Goal: Task Accomplishment & Management: Manage account settings

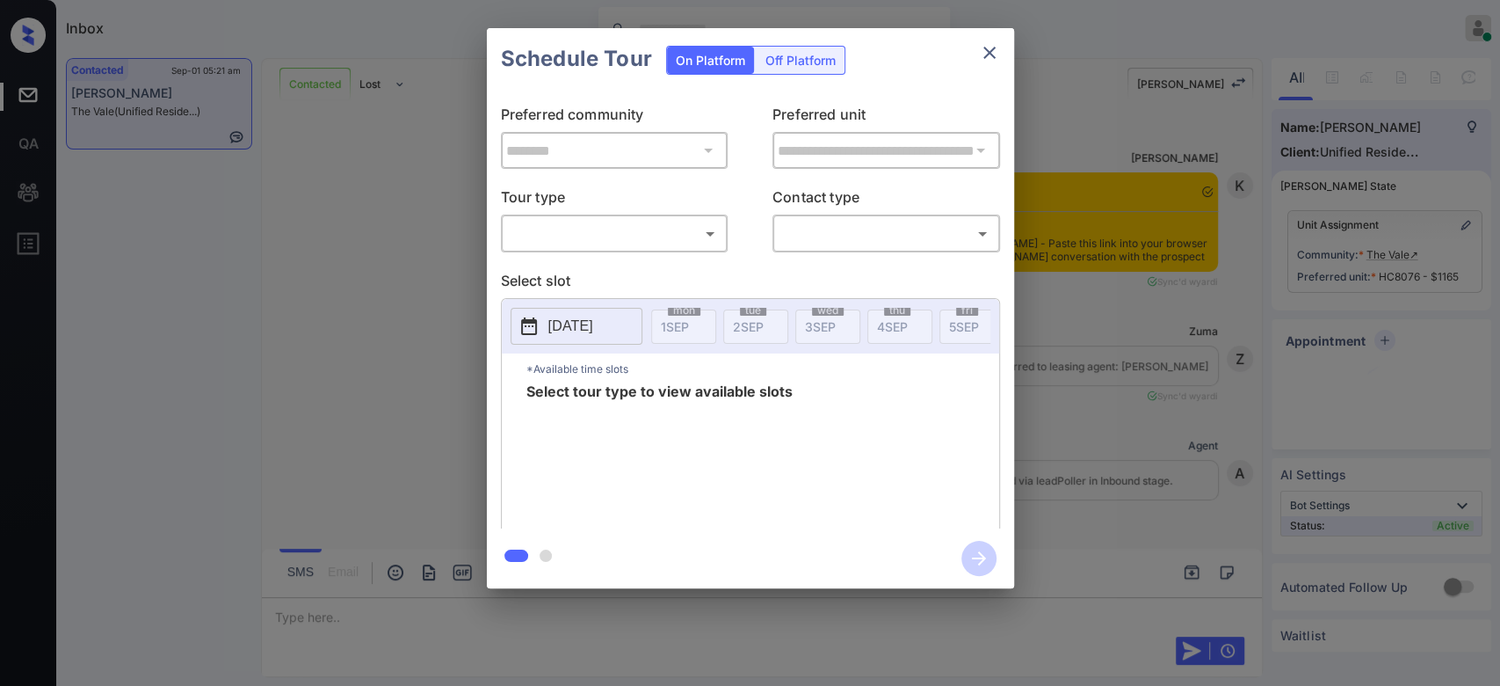
scroll to position [2126, 0]
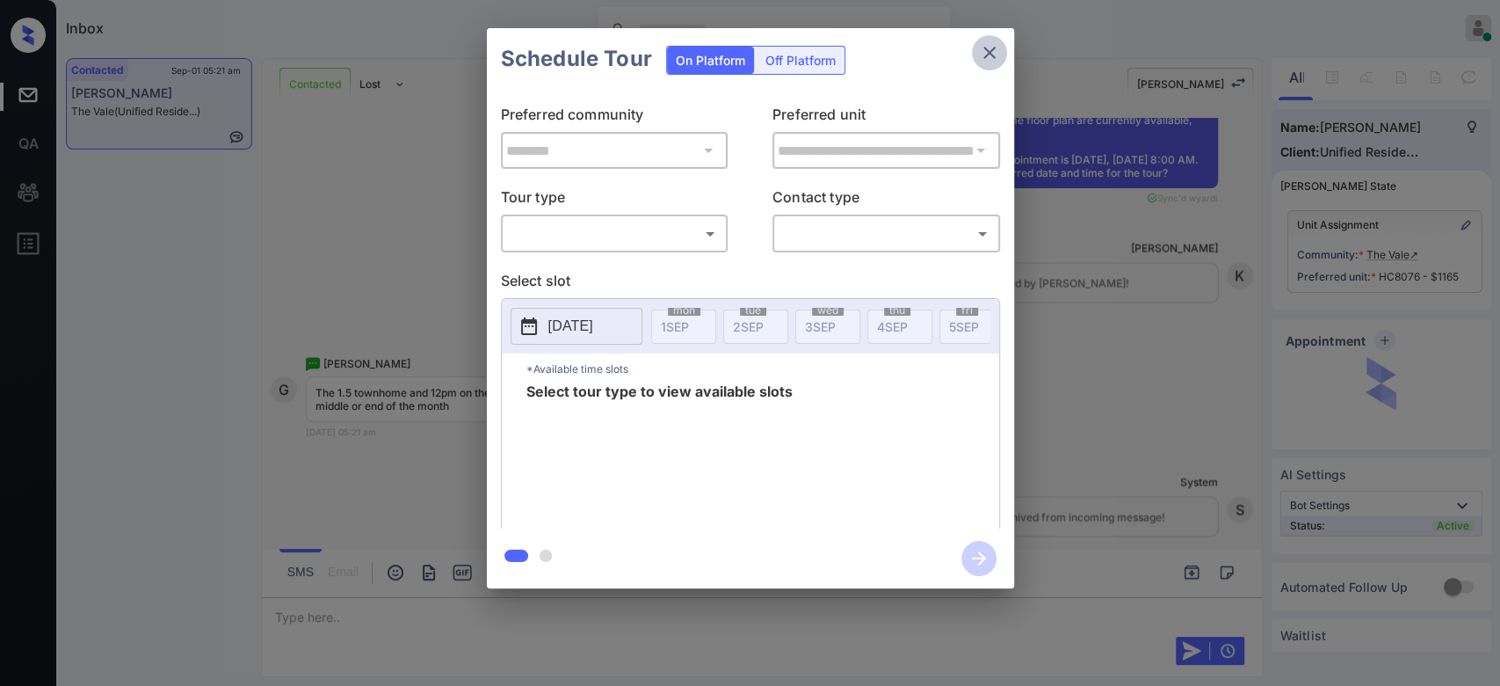
click at [993, 58] on icon "close" at bounding box center [990, 53] width 12 height 12
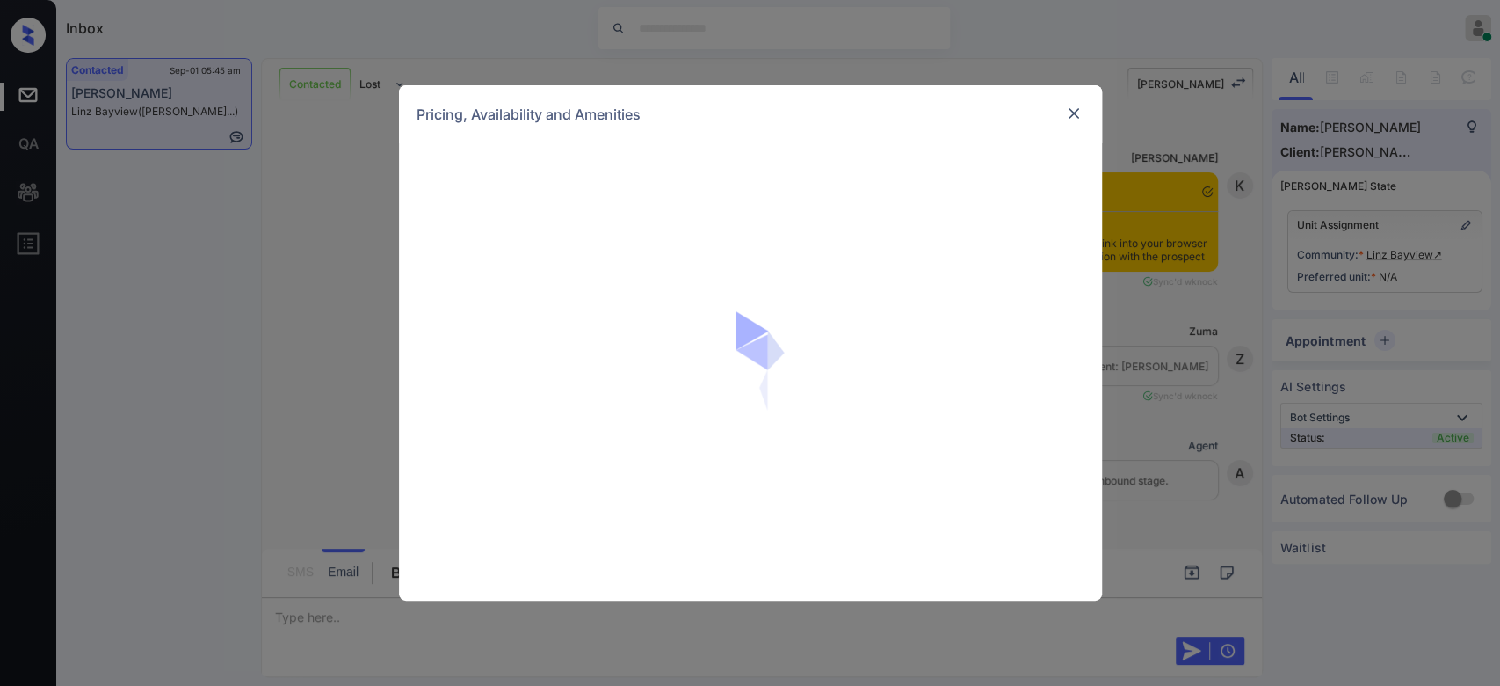
scroll to position [1869, 0]
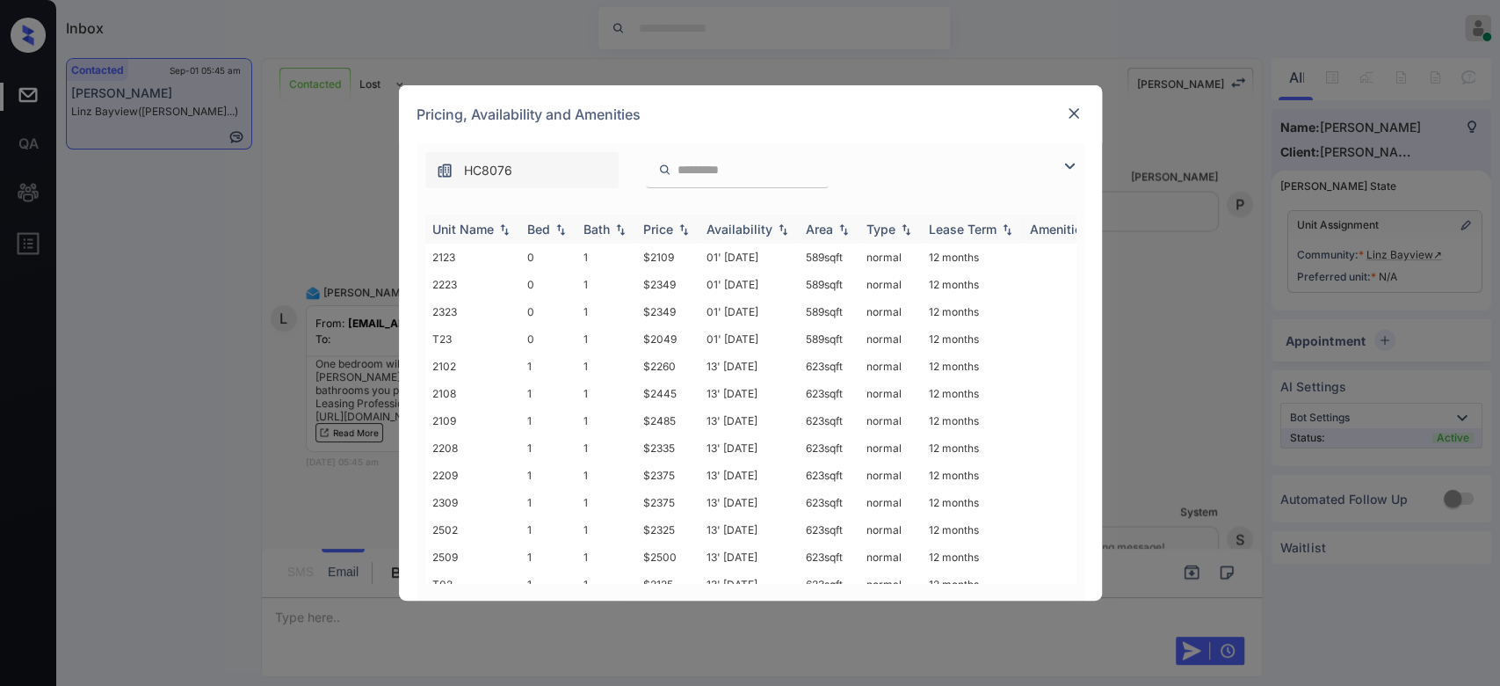
click at [654, 228] on div "Price" at bounding box center [658, 229] width 30 height 15
click at [660, 258] on td "$1965" at bounding box center [667, 256] width 63 height 27
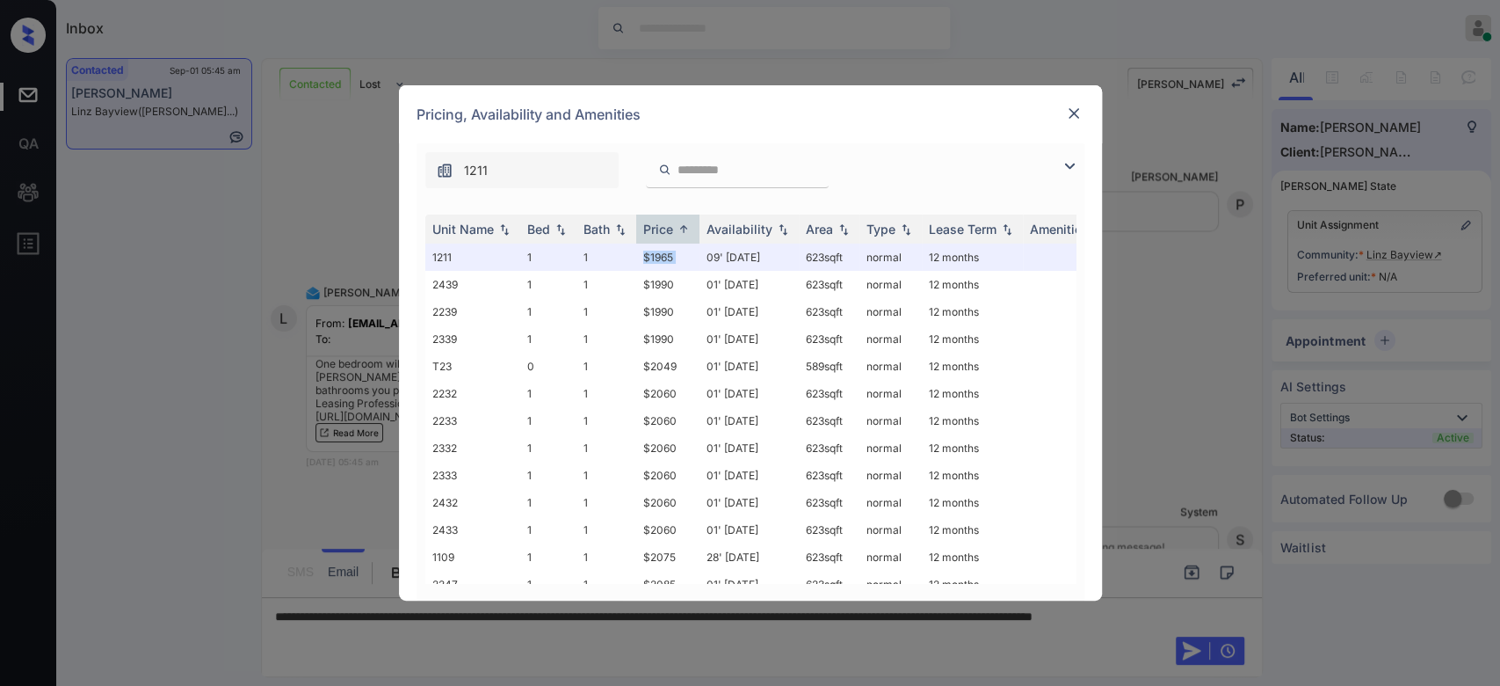
click at [1075, 115] on img at bounding box center [1074, 114] width 18 height 18
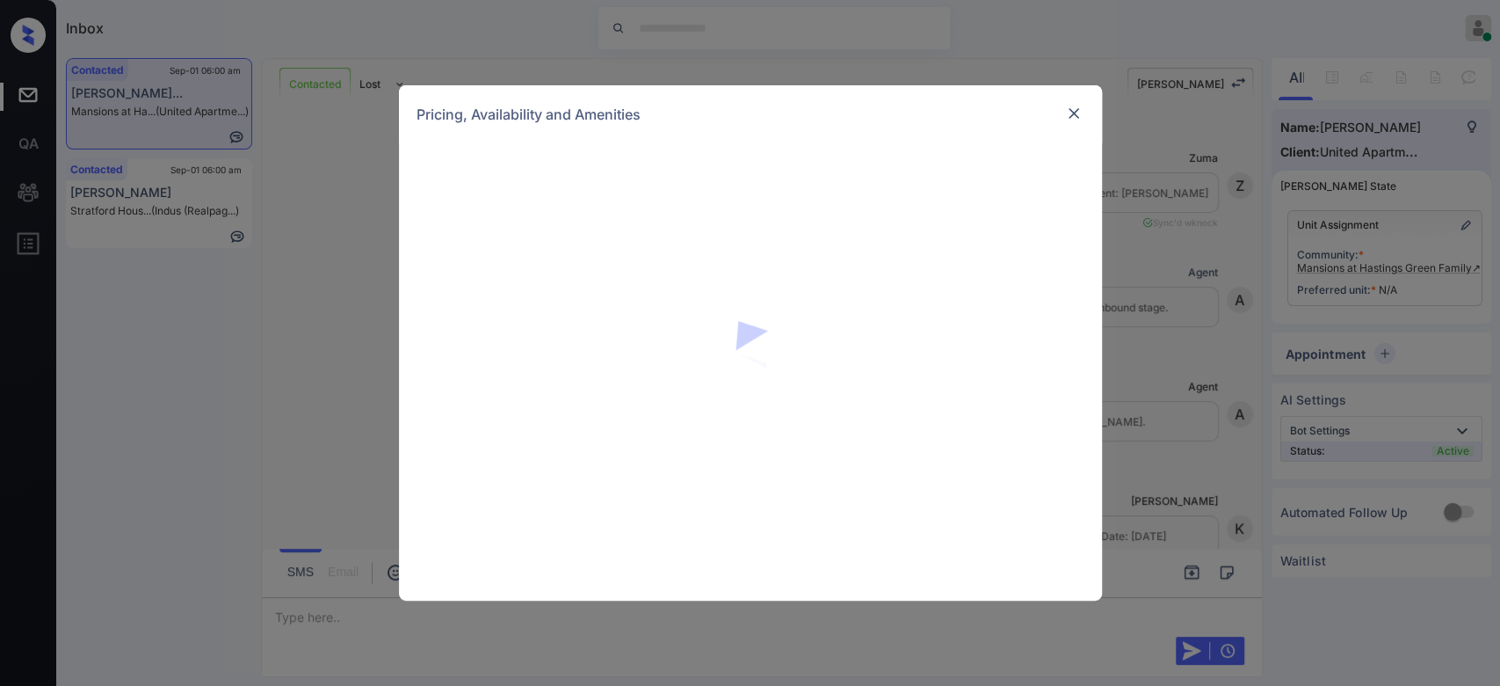
scroll to position [1348, 0]
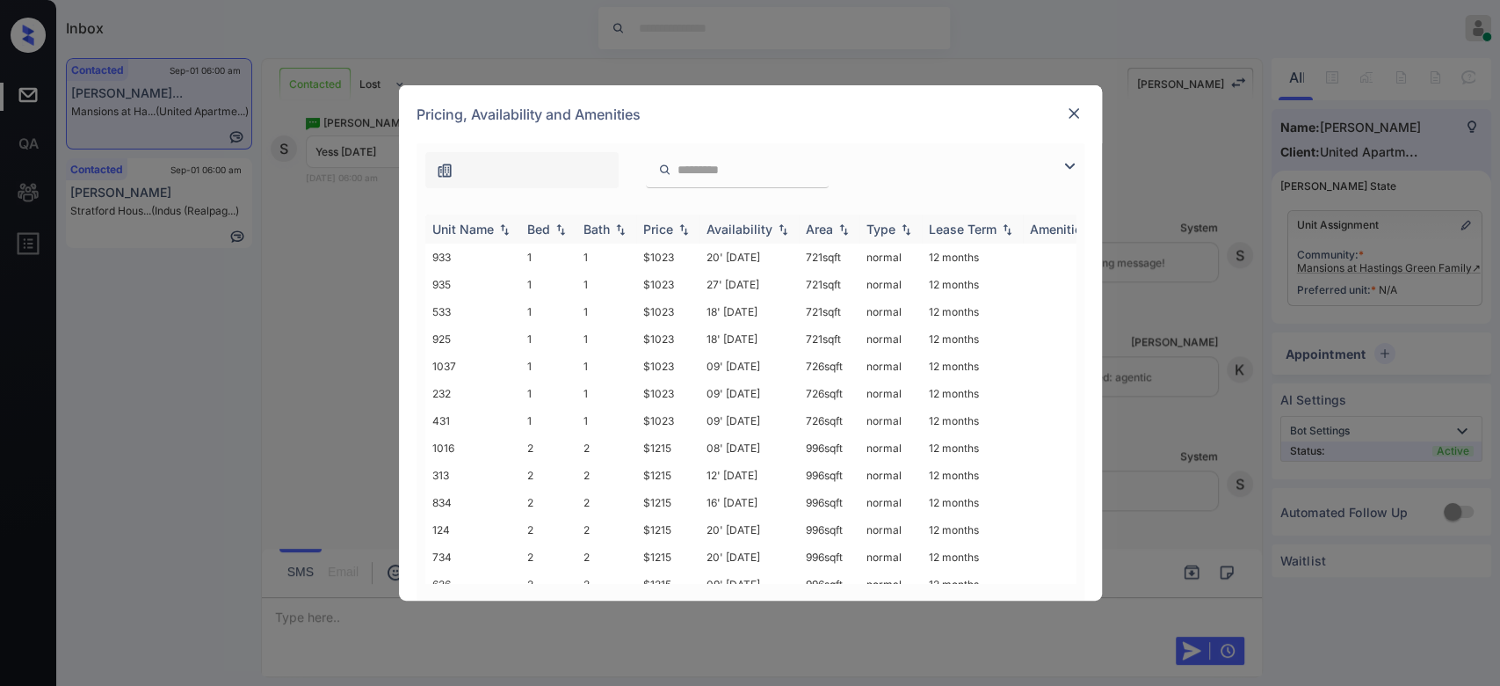
click at [662, 234] on div "Price" at bounding box center [658, 229] width 30 height 15
click at [656, 440] on td "$1215" at bounding box center [667, 447] width 63 height 27
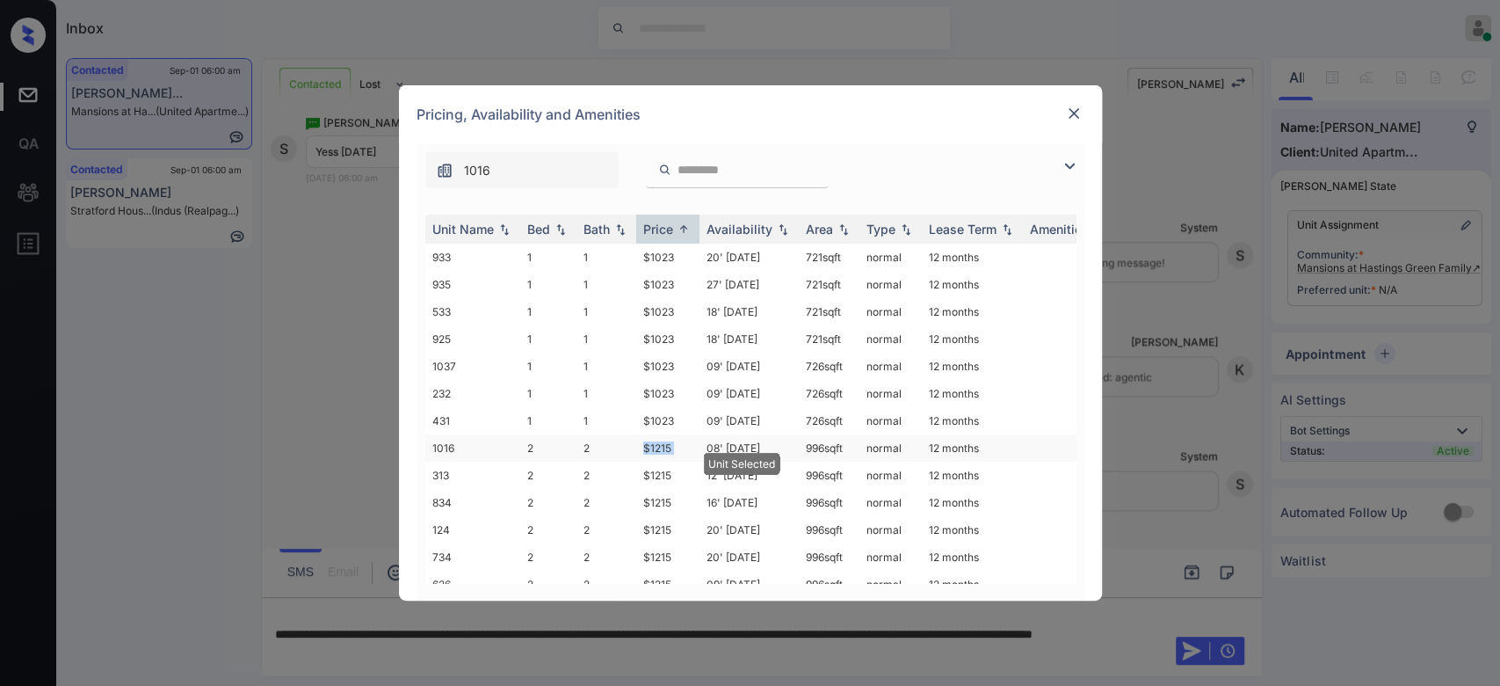
click at [656, 440] on td "$1215" at bounding box center [667, 447] width 63 height 27
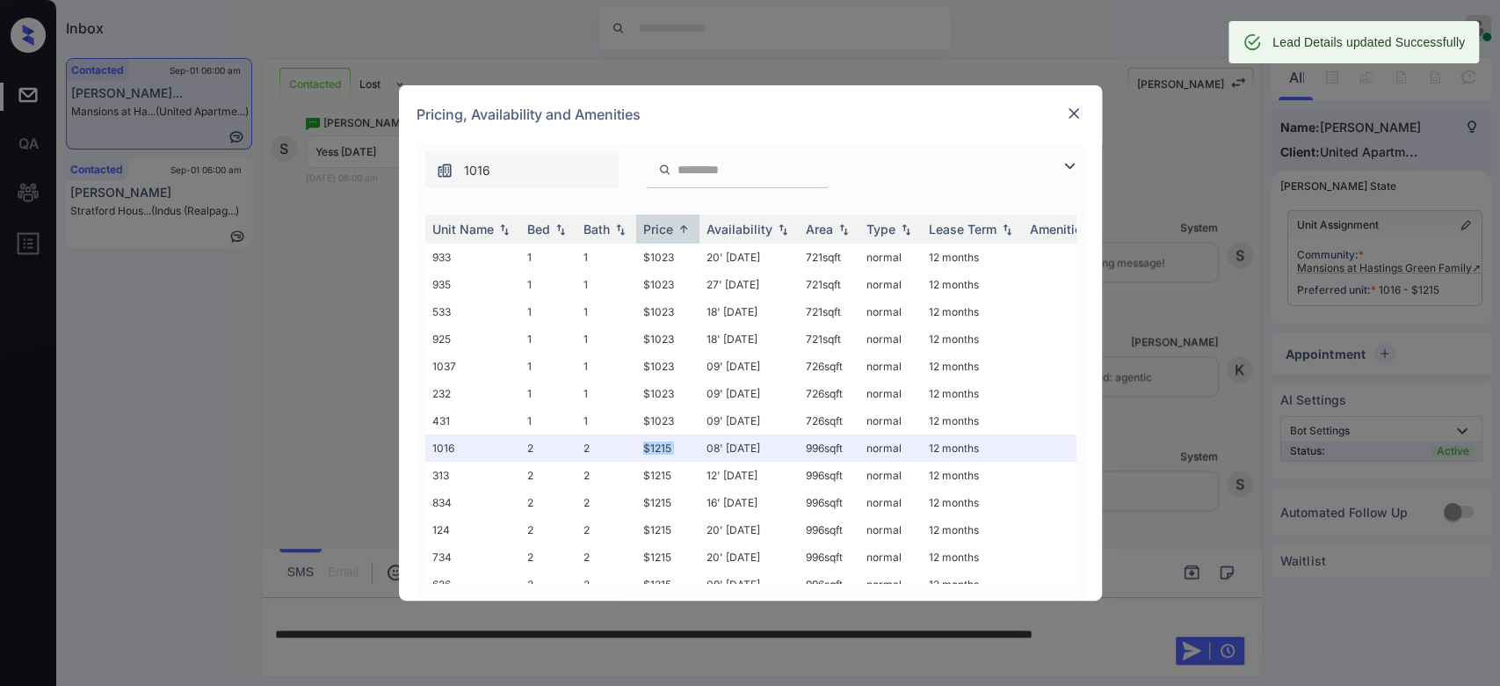
click at [1074, 118] on img at bounding box center [1074, 114] width 18 height 18
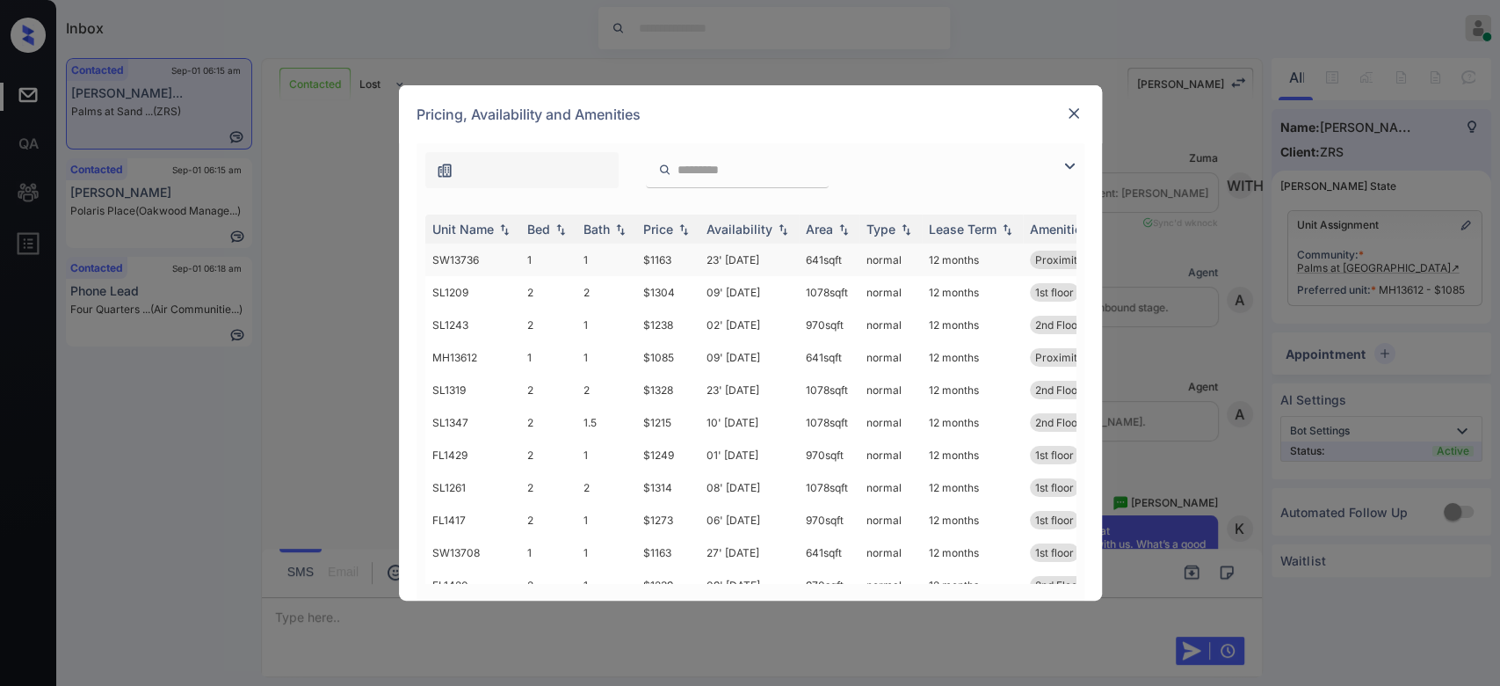
scroll to position [6772, 1]
click at [681, 234] on img at bounding box center [684, 229] width 18 height 12
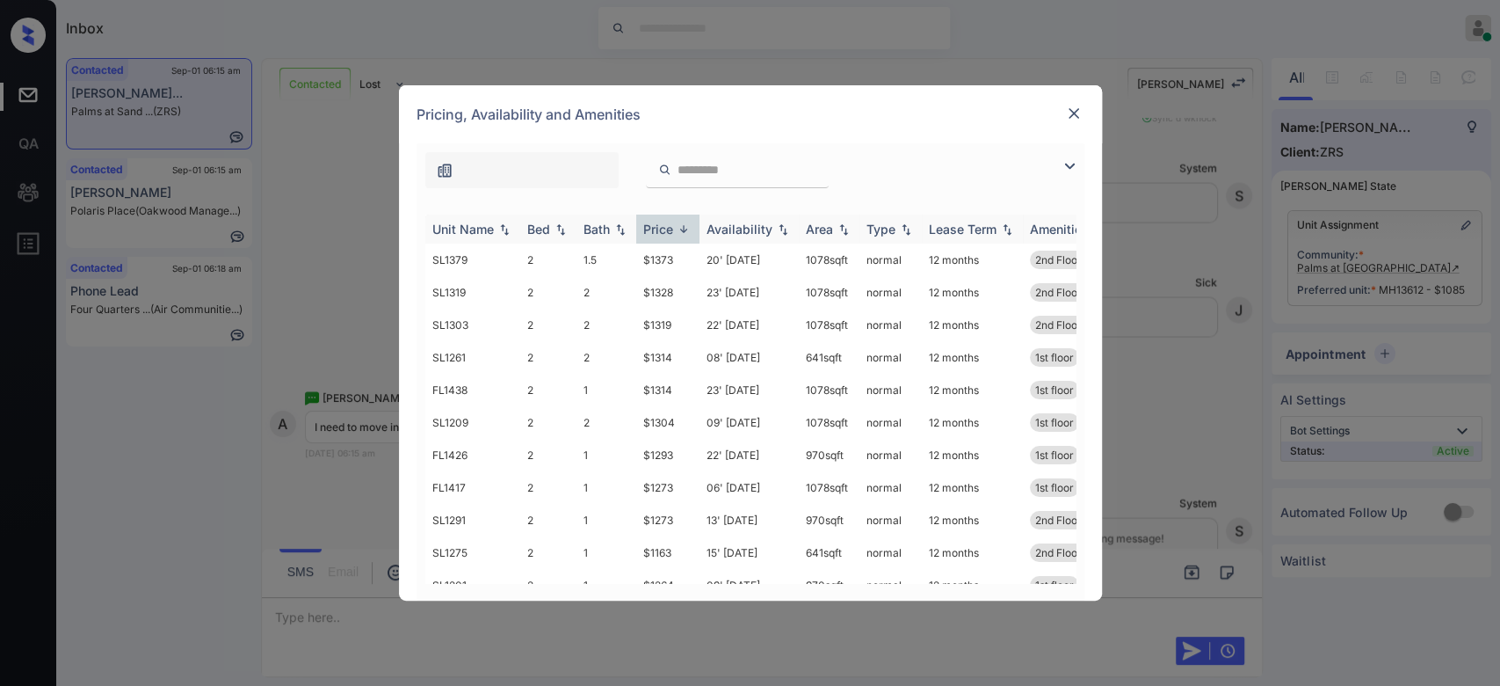
click at [681, 234] on img at bounding box center [684, 228] width 18 height 13
click at [1079, 124] on div at bounding box center [1074, 114] width 21 height 23
click at [1071, 102] on div "Pricing, Availability and Amenities" at bounding box center [750, 114] width 703 height 58
click at [1070, 120] on img at bounding box center [1074, 114] width 18 height 18
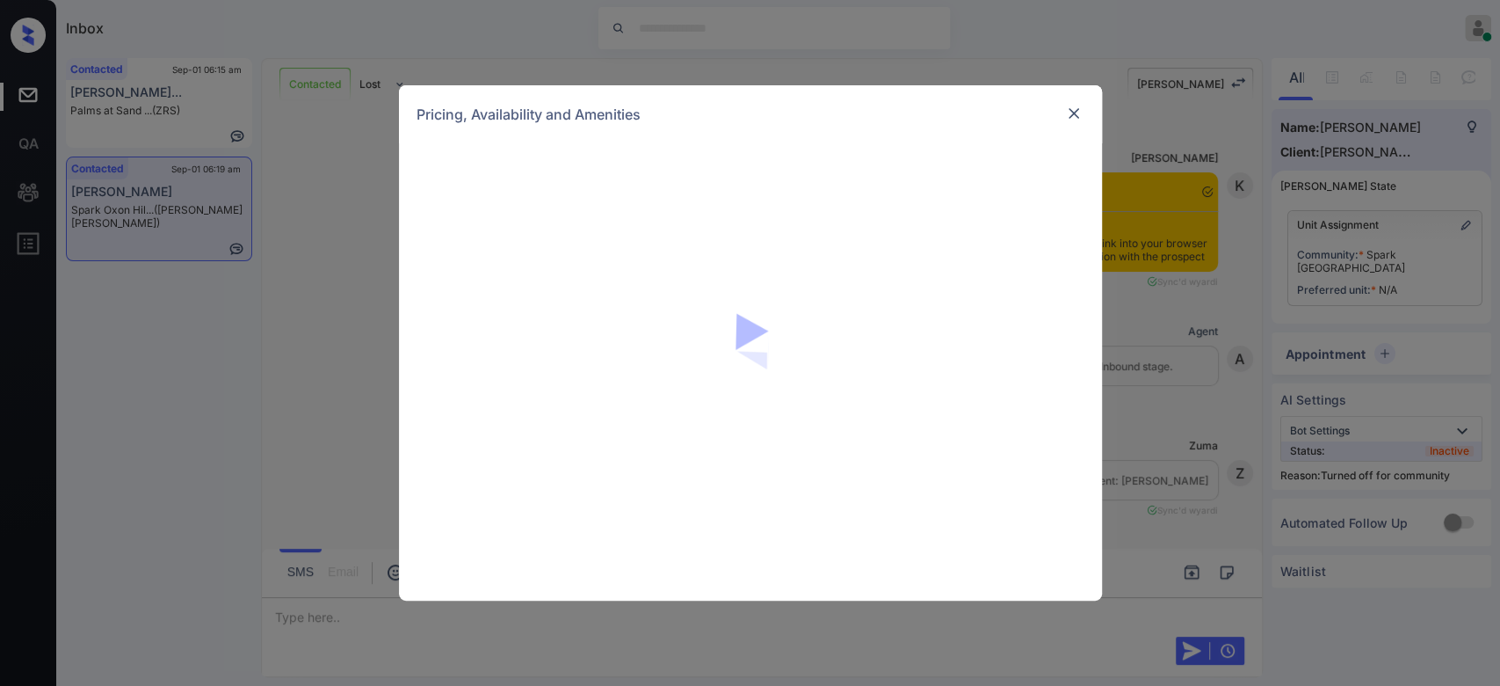
scroll to position [1378, 0]
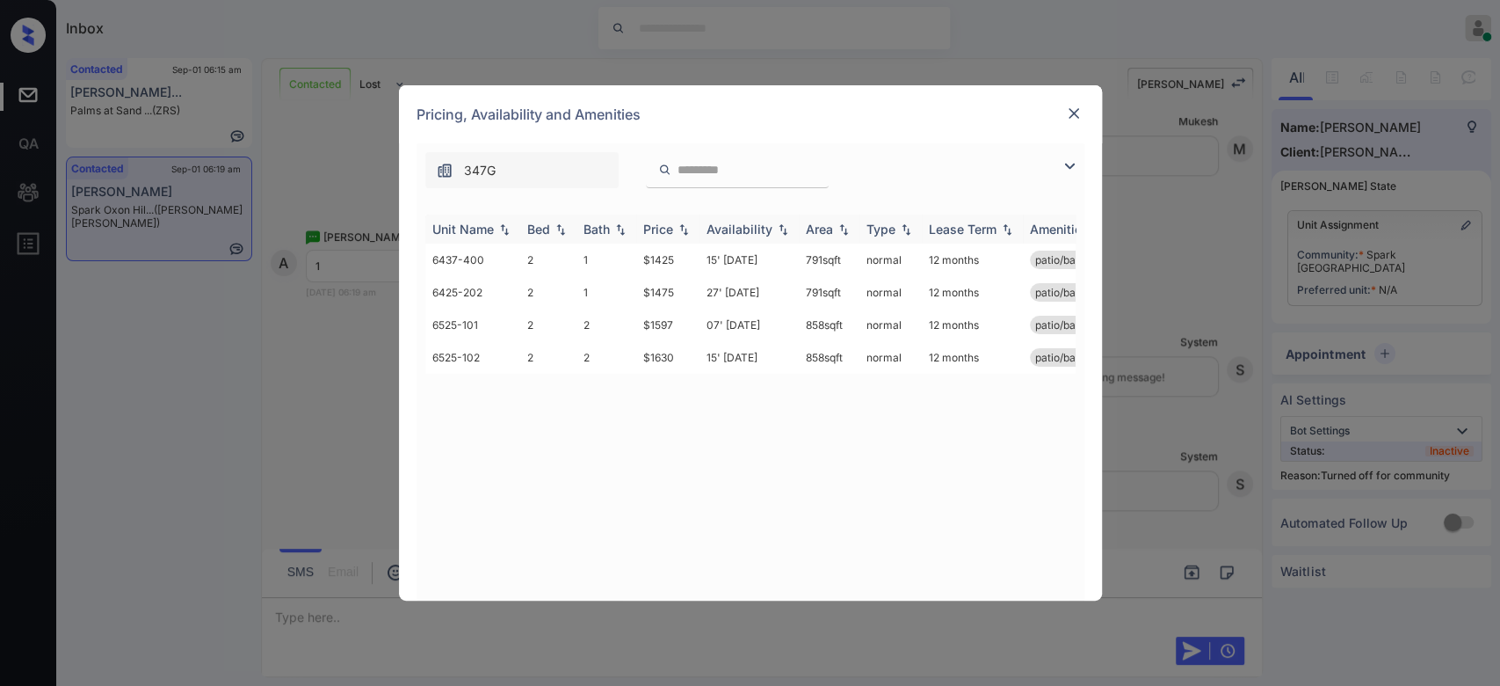
click at [676, 227] on img at bounding box center [684, 229] width 18 height 12
click at [676, 227] on img at bounding box center [684, 228] width 18 height 13
click at [664, 266] on td "$1425" at bounding box center [667, 259] width 63 height 33
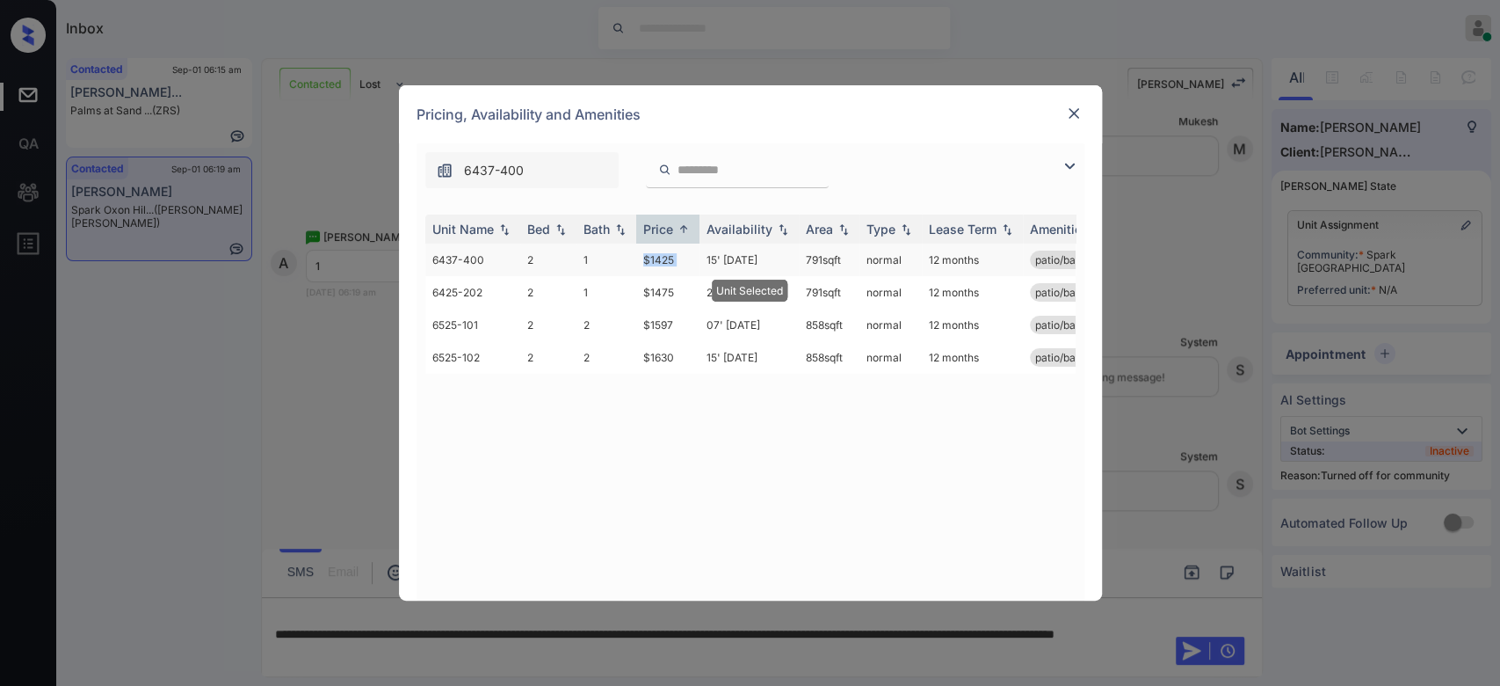
click at [664, 266] on td "$1425" at bounding box center [667, 259] width 63 height 33
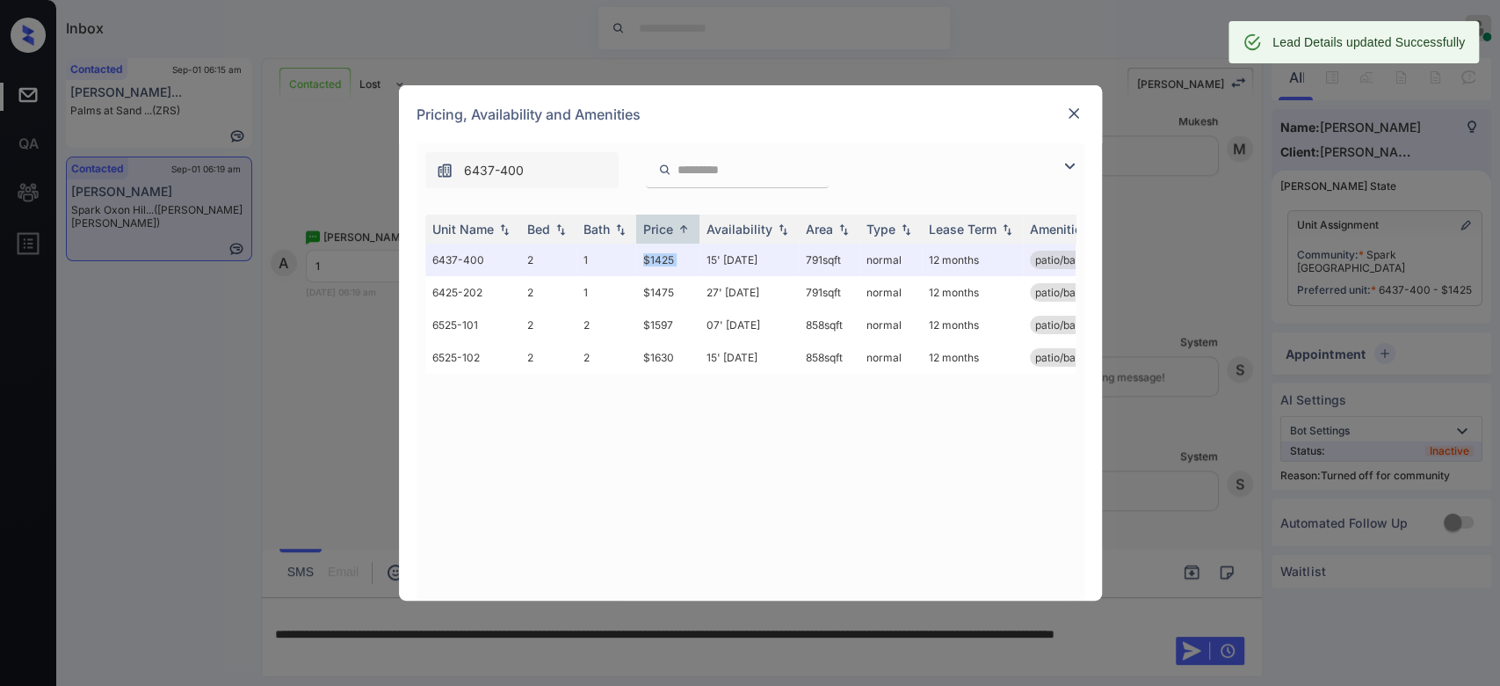
click at [1074, 116] on img at bounding box center [1074, 114] width 18 height 18
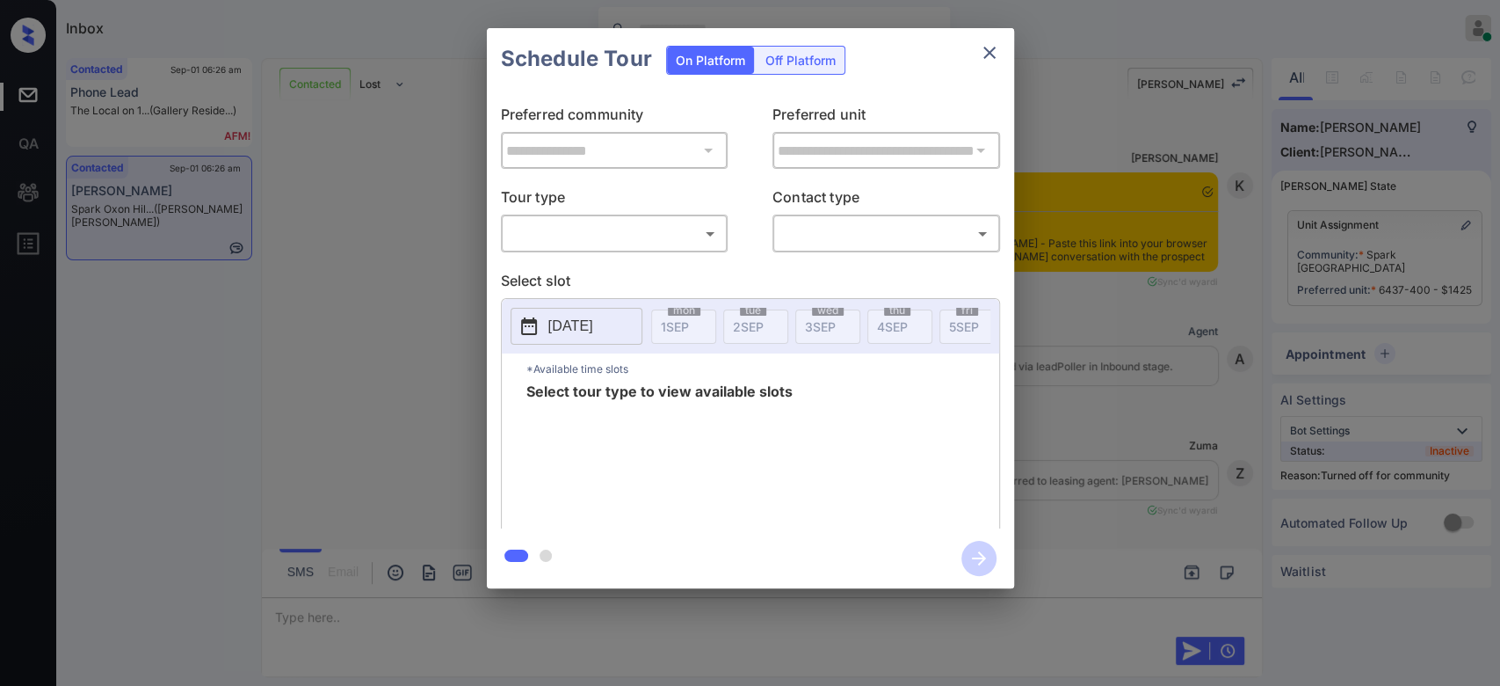
scroll to position [483, 0]
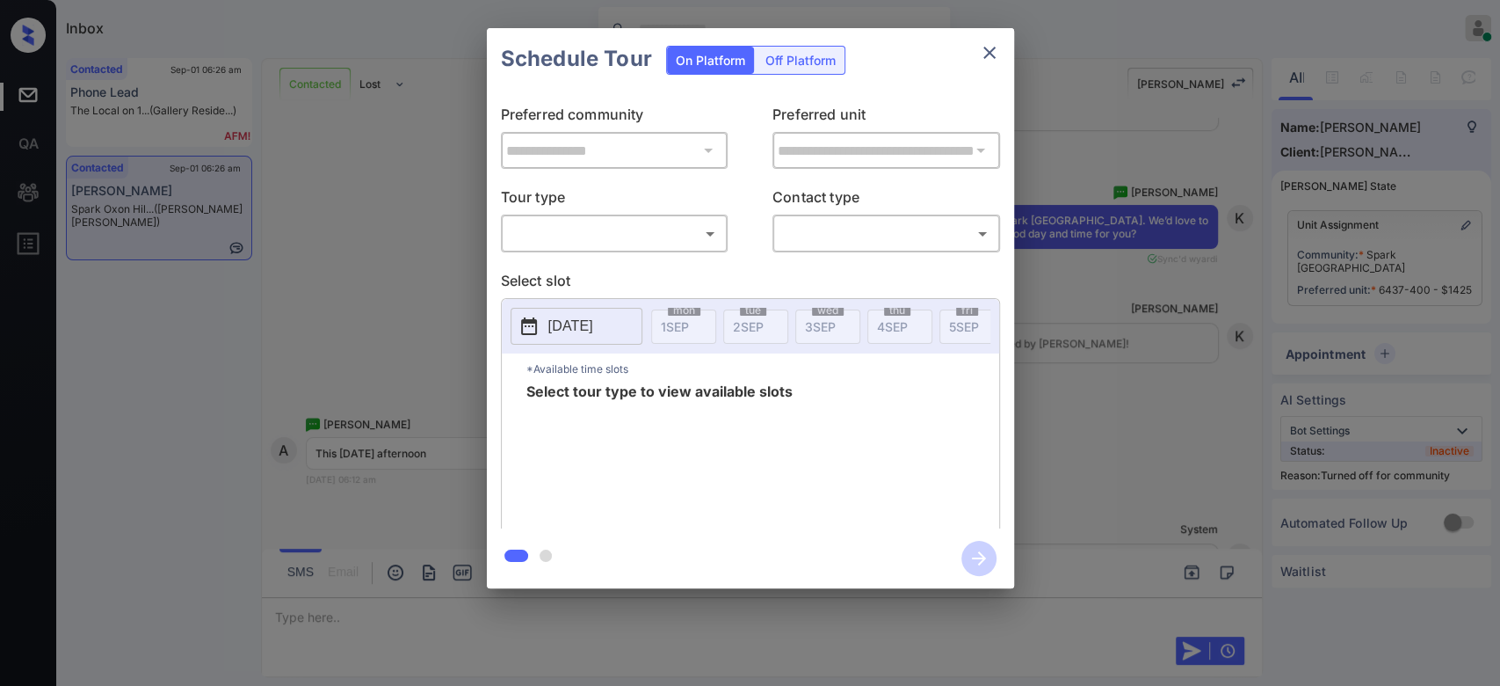
click at [694, 235] on body "Inbox Mukesh Online Set yourself offline Set yourself on break Profile Switch t…" at bounding box center [750, 343] width 1500 height 686
type input "********"
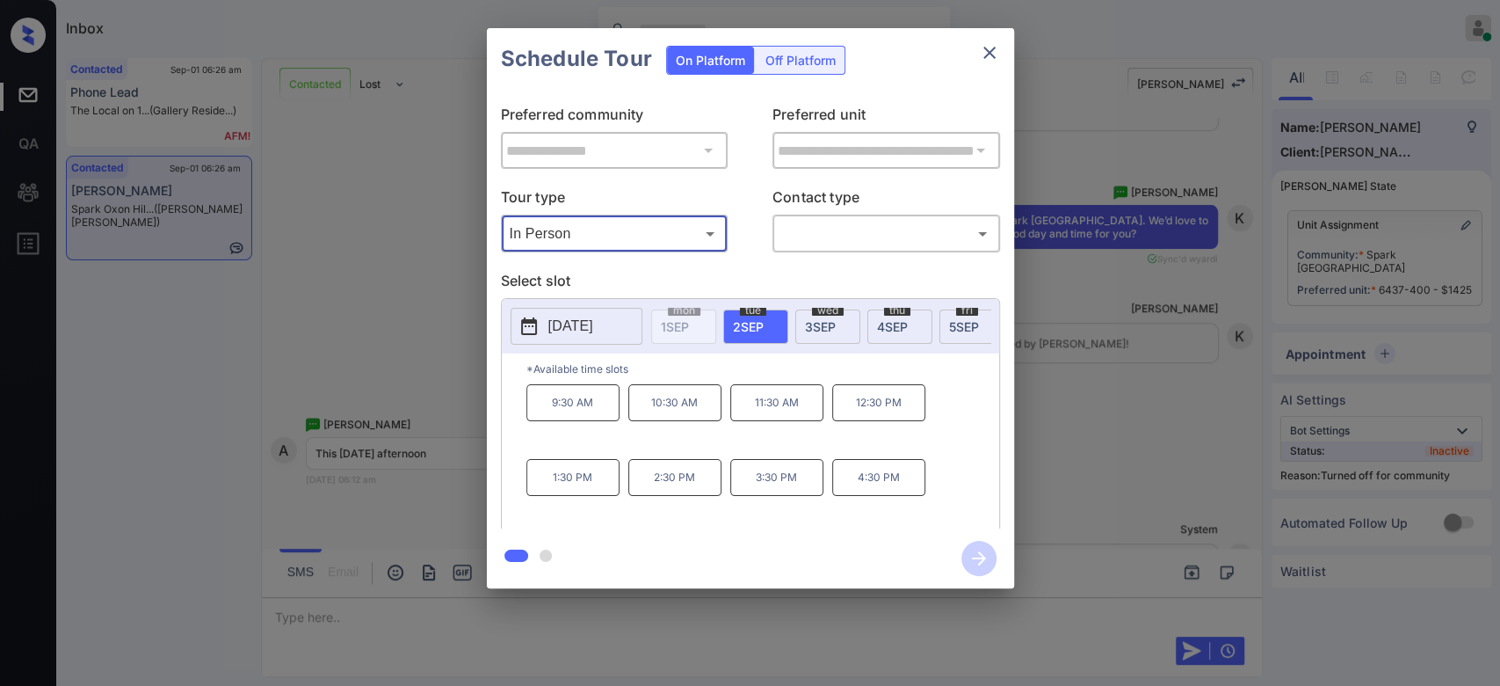
click at [593, 323] on p "[DATE]" at bounding box center [571, 326] width 45 height 21
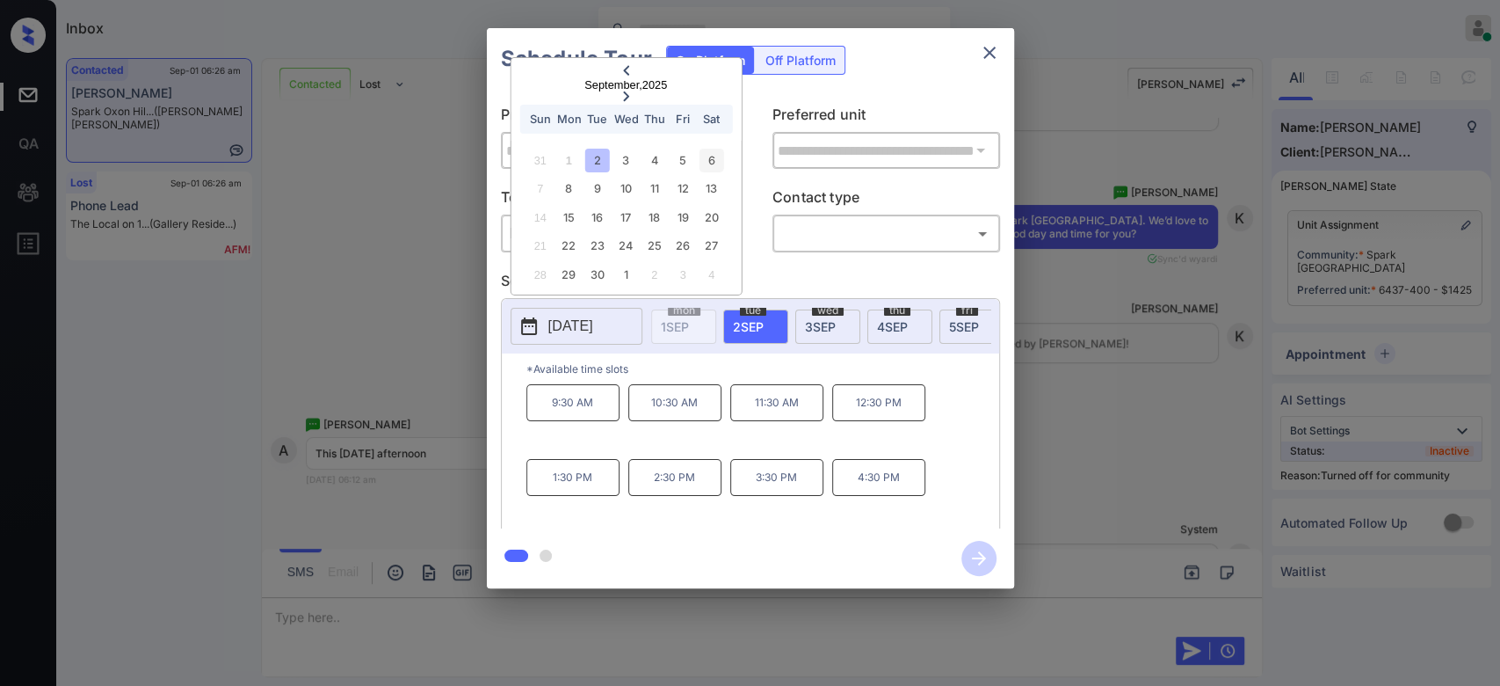
click at [710, 158] on div "6" at bounding box center [712, 161] width 24 height 24
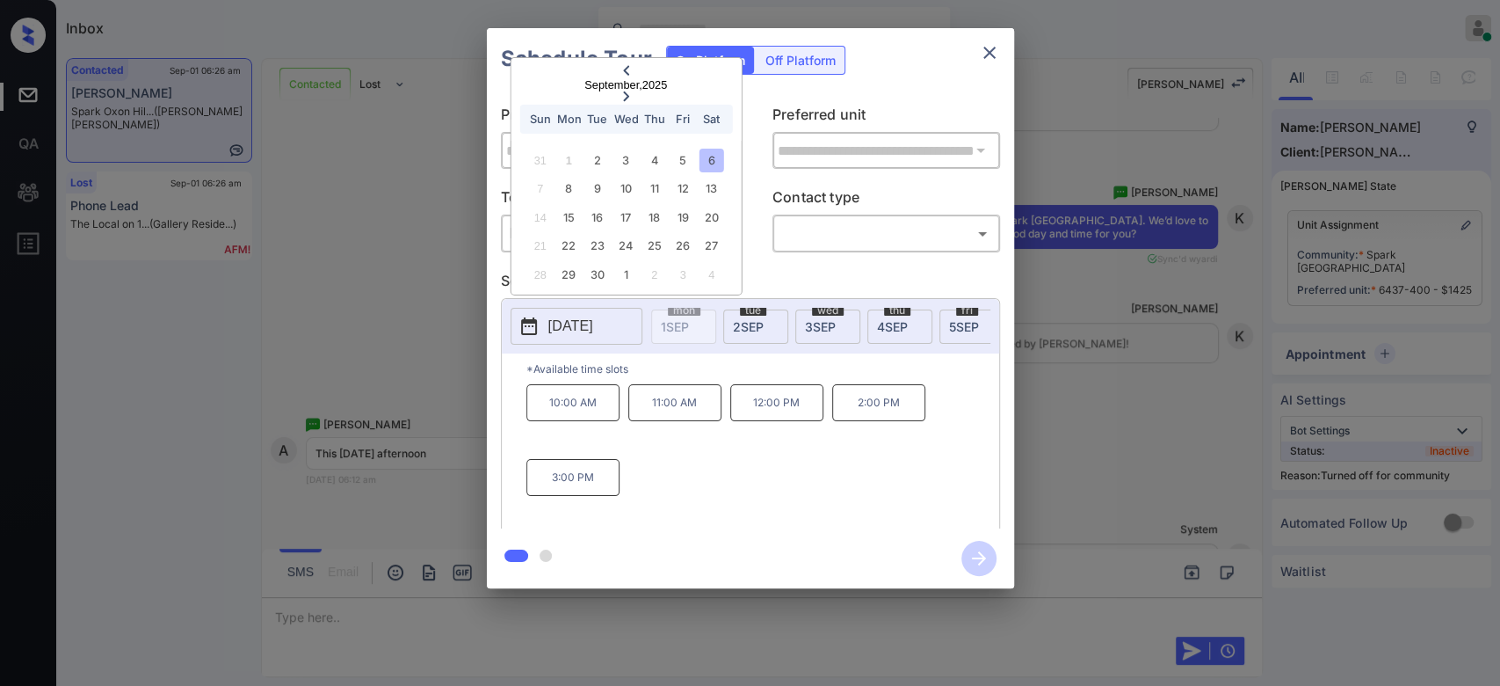
click at [997, 47] on icon "close" at bounding box center [989, 52] width 21 height 21
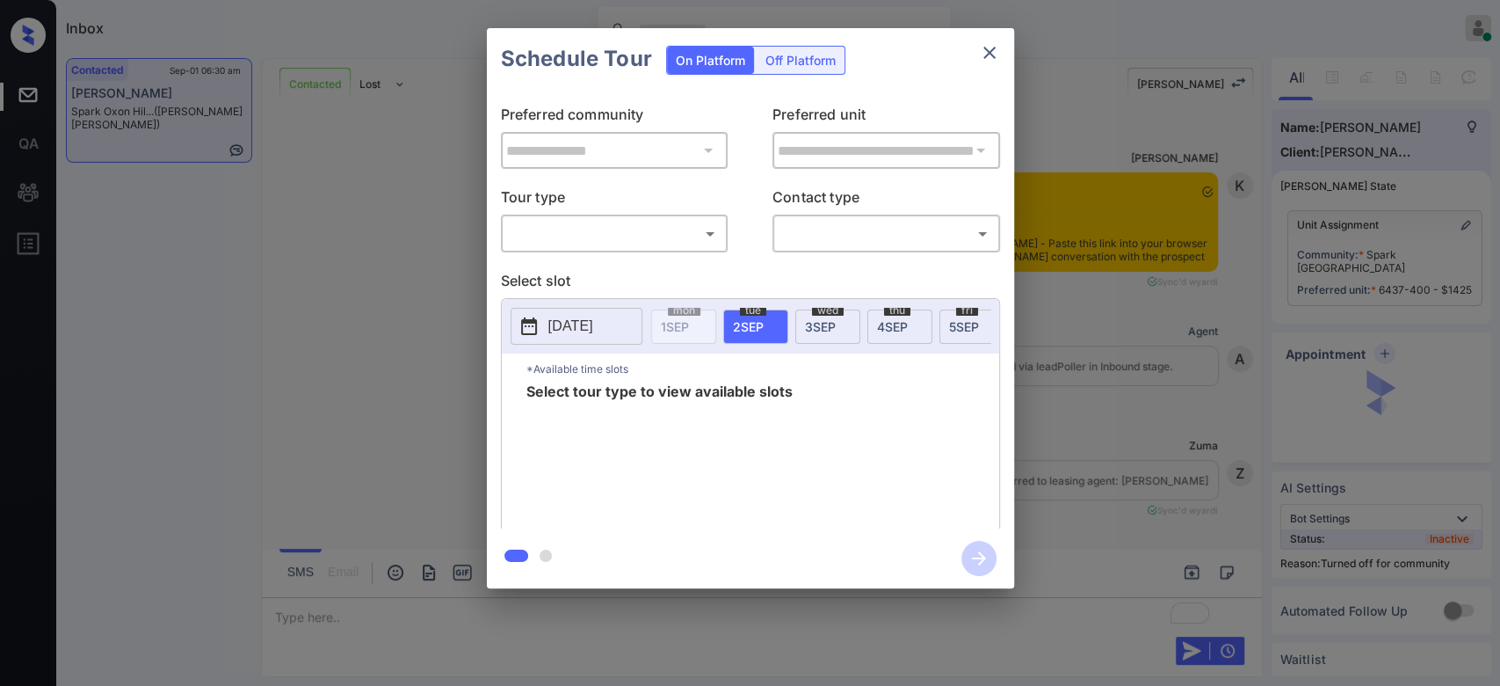
scroll to position [3277, 0]
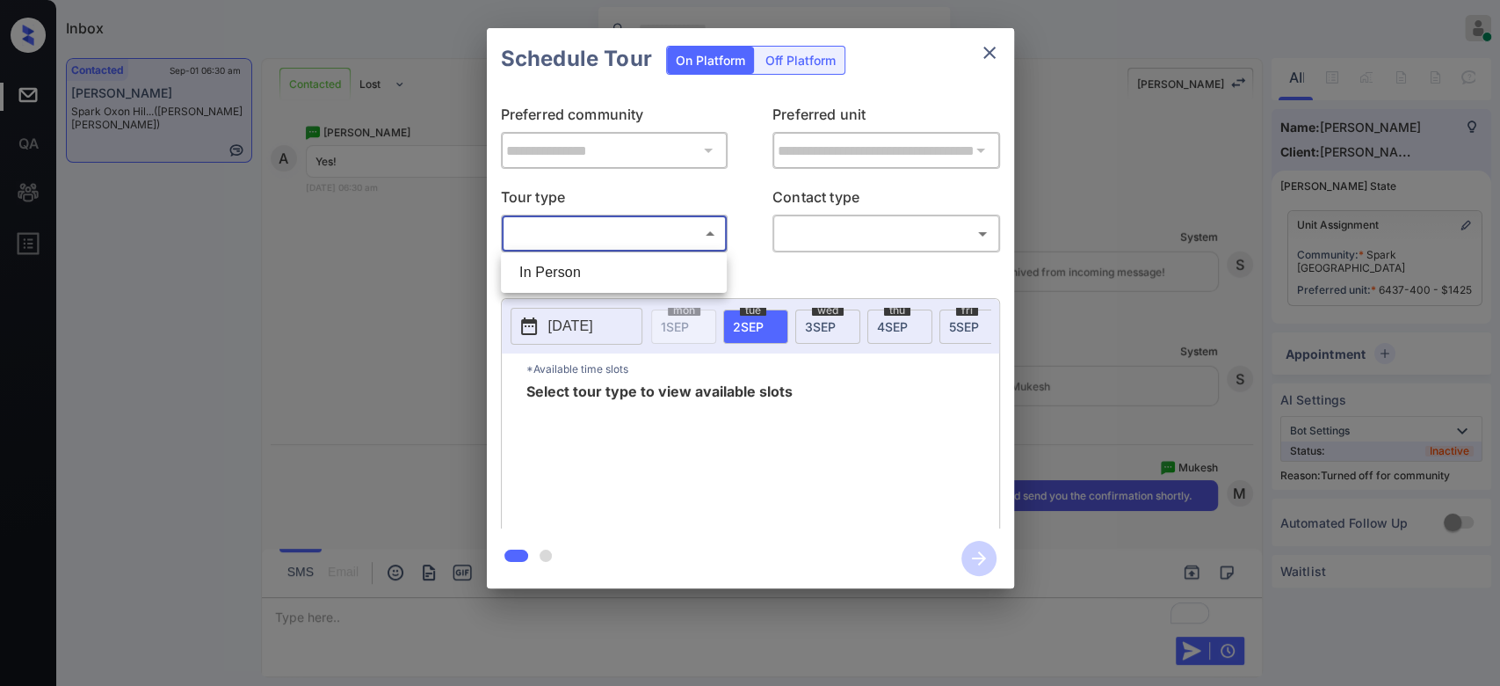
click at [689, 229] on body "Inbox Mukesh Online Set yourself offline Set yourself on break Profile Switch t…" at bounding box center [750, 343] width 1500 height 686
drag, startPoint x: 628, startPoint y: 270, endPoint x: 914, endPoint y: 243, distance: 287.9
click at [914, 243] on div "In Person" at bounding box center [750, 343] width 1500 height 686
drag, startPoint x: 914, startPoint y: 243, endPoint x: 528, endPoint y: 271, distance: 386.9
click at [528, 271] on div "In Person" at bounding box center [750, 343] width 1500 height 686
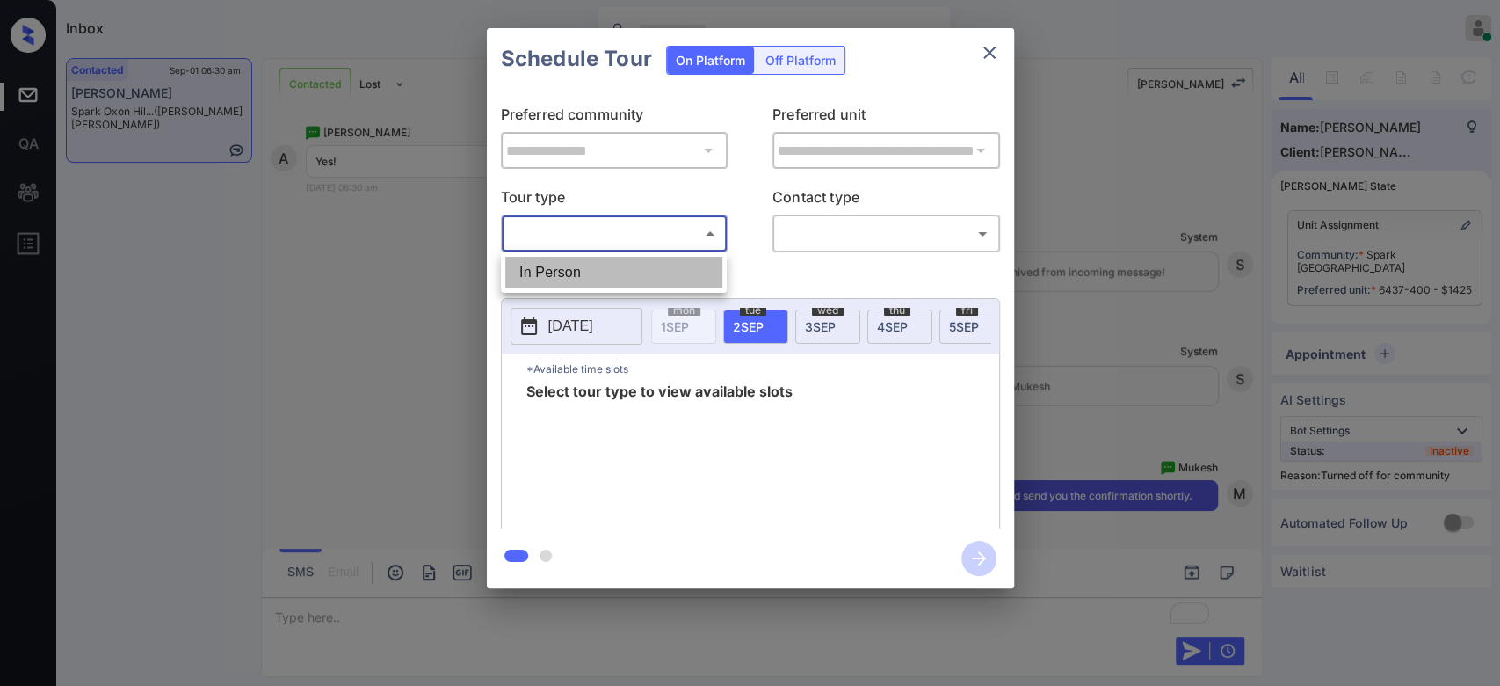
click at [528, 271] on li "In Person" at bounding box center [613, 273] width 217 height 32
type input "********"
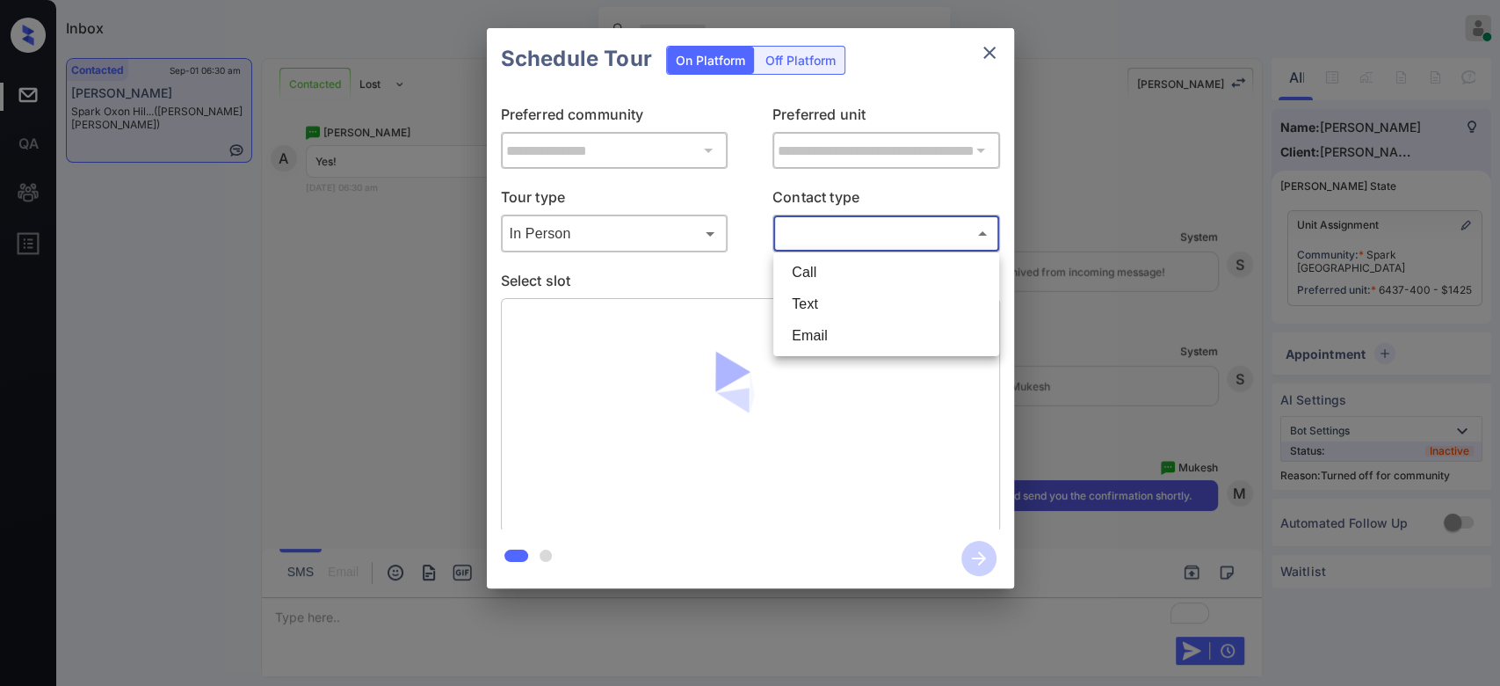
drag, startPoint x: 828, startPoint y: 226, endPoint x: 818, endPoint y: 297, distance: 71.9
click at [818, 297] on body "Inbox Mukesh Online Set yourself offline Set yourself on break Profile Switch t…" at bounding box center [750, 343] width 1500 height 686
click at [818, 297] on li "Text" at bounding box center [886, 304] width 217 height 32
type input "****"
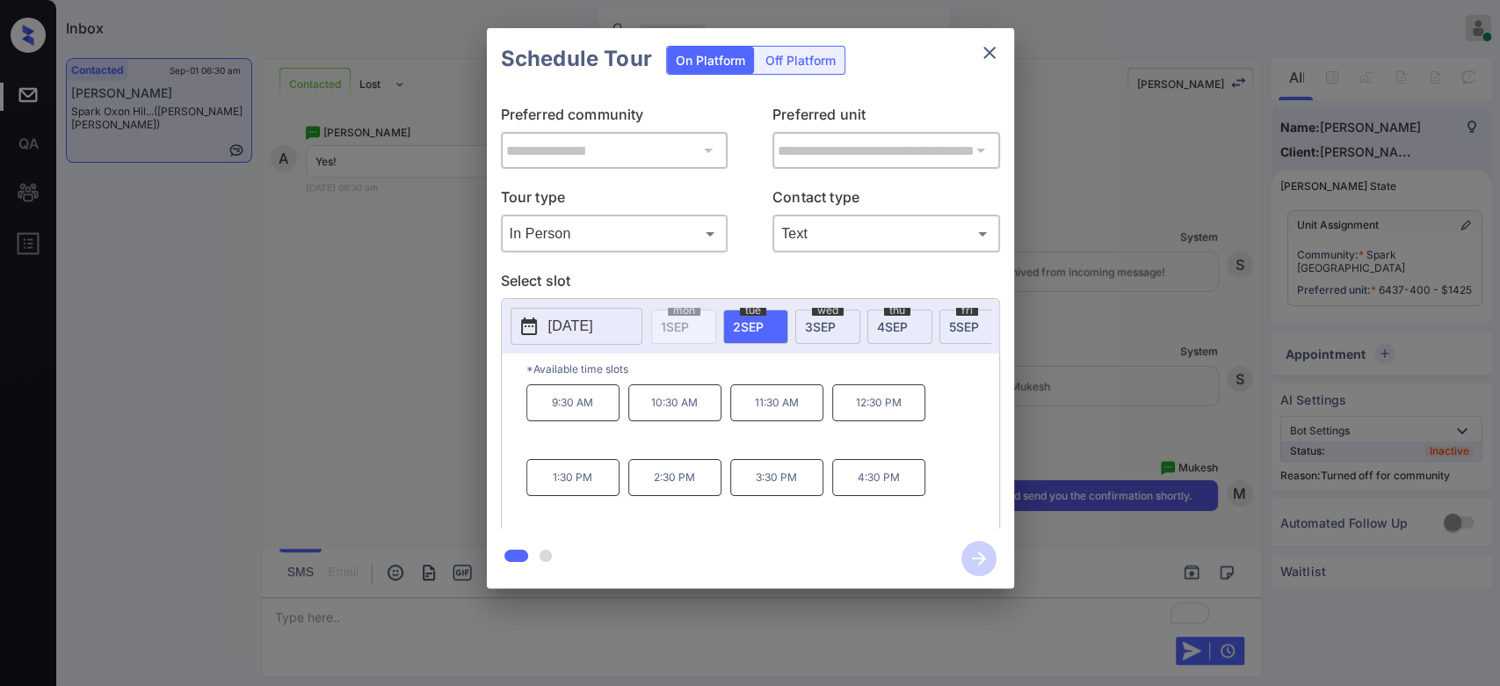
click at [593, 321] on p "2025-09-02" at bounding box center [571, 326] width 45 height 21
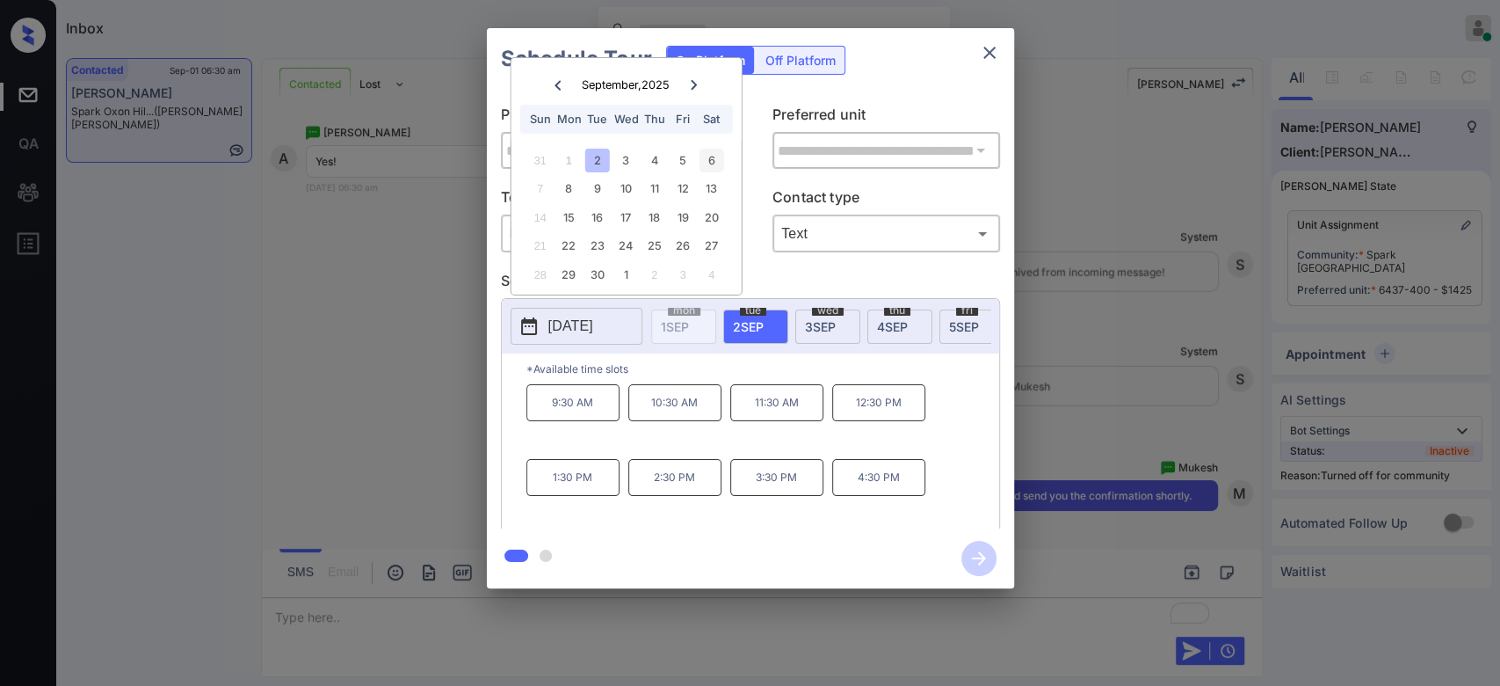
click at [708, 162] on div "6" at bounding box center [712, 161] width 24 height 24
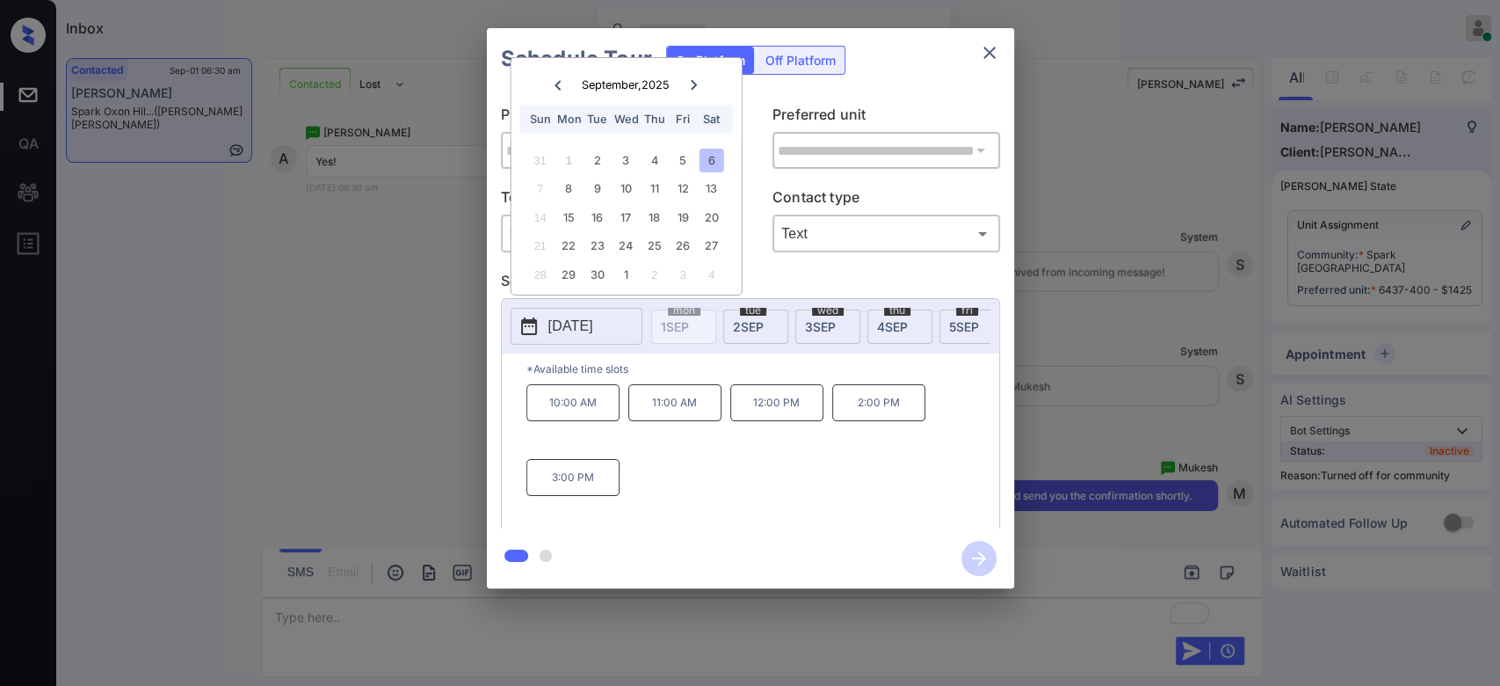
click at [585, 489] on p "3:00 PM" at bounding box center [573, 477] width 93 height 37
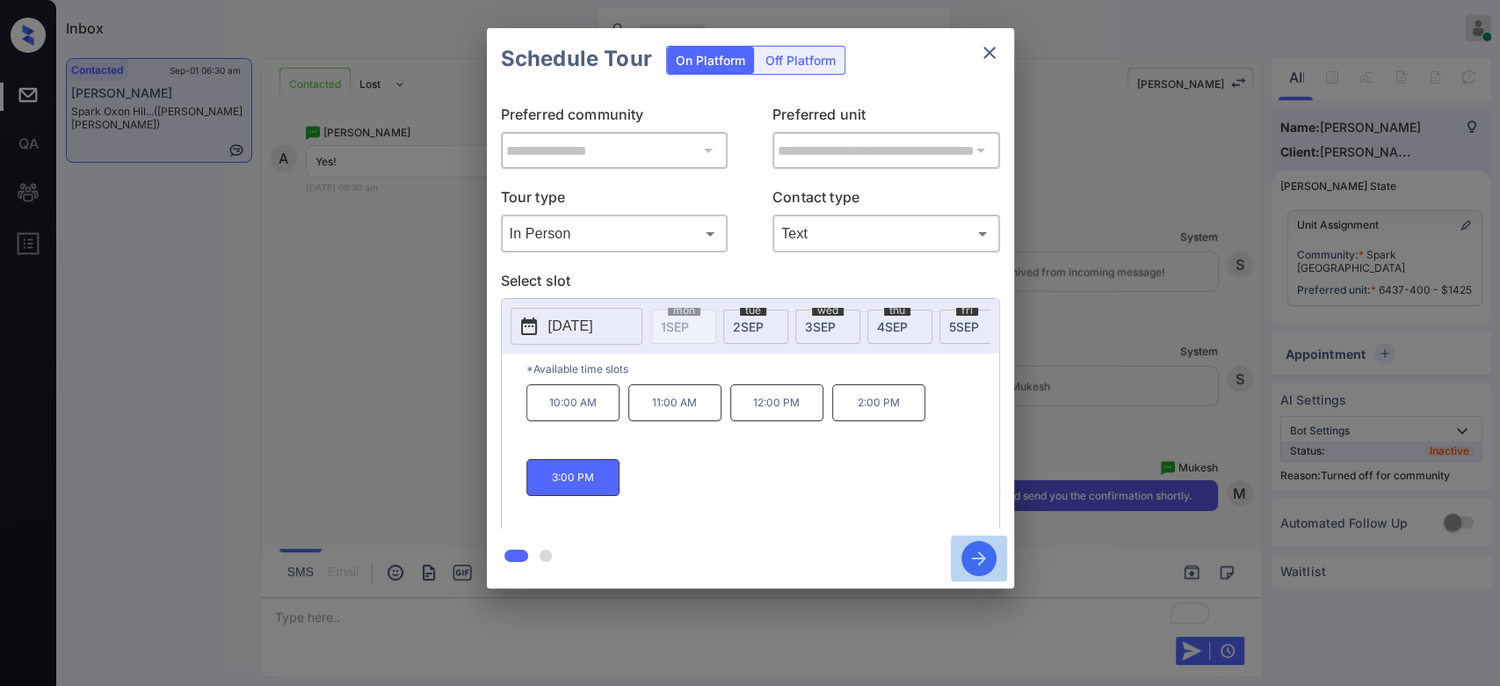
click at [984, 552] on icon "button" at bounding box center [979, 558] width 35 height 35
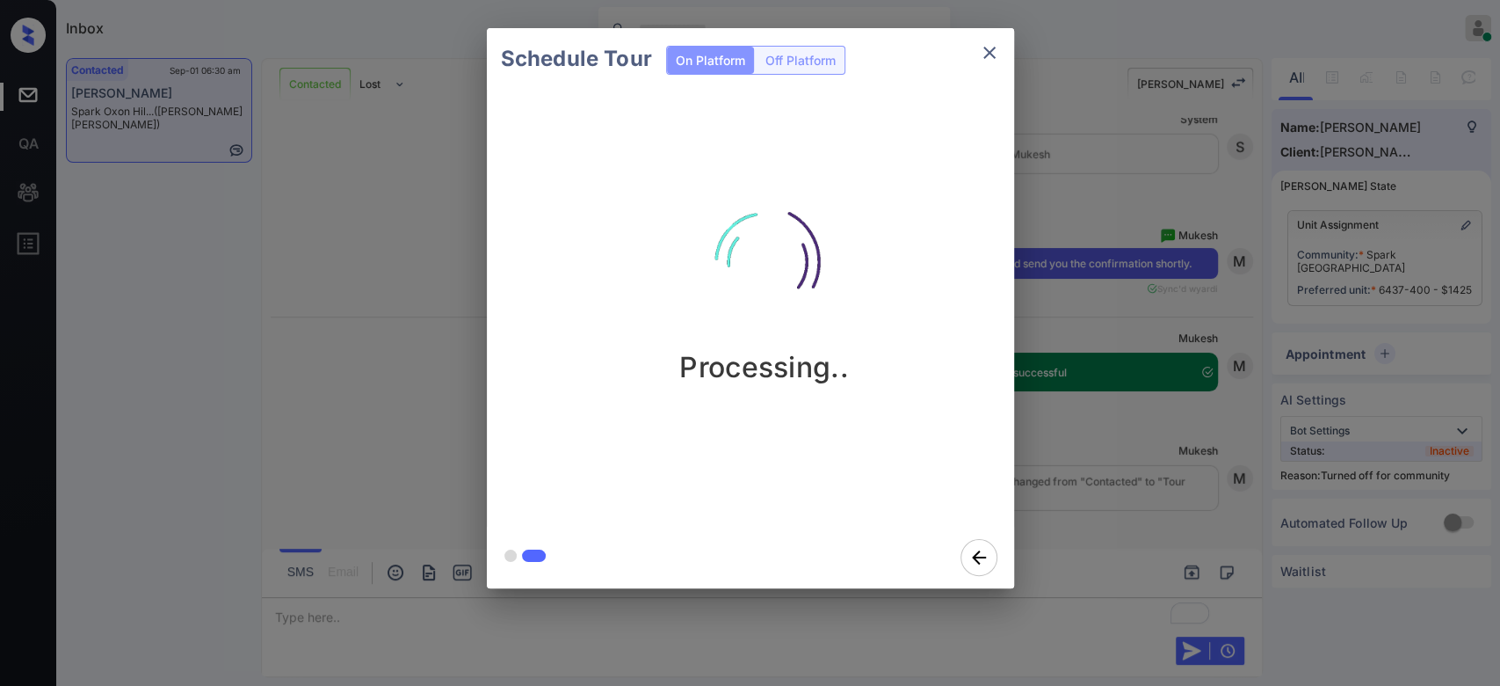
scroll to position [3509, 0]
click at [1083, 134] on div "Schedule Tour On Platform Off Platform Processing.." at bounding box center [750, 308] width 1500 height 616
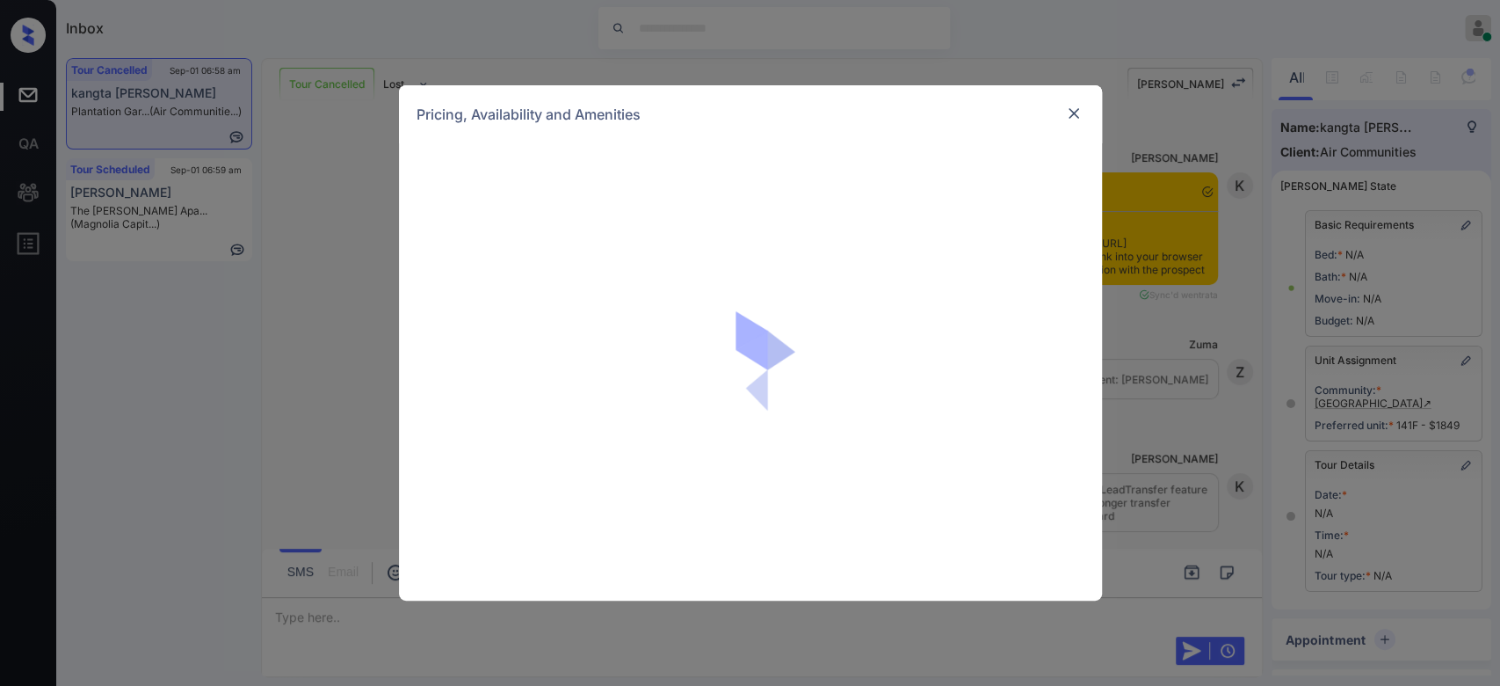
scroll to position [11111, 0]
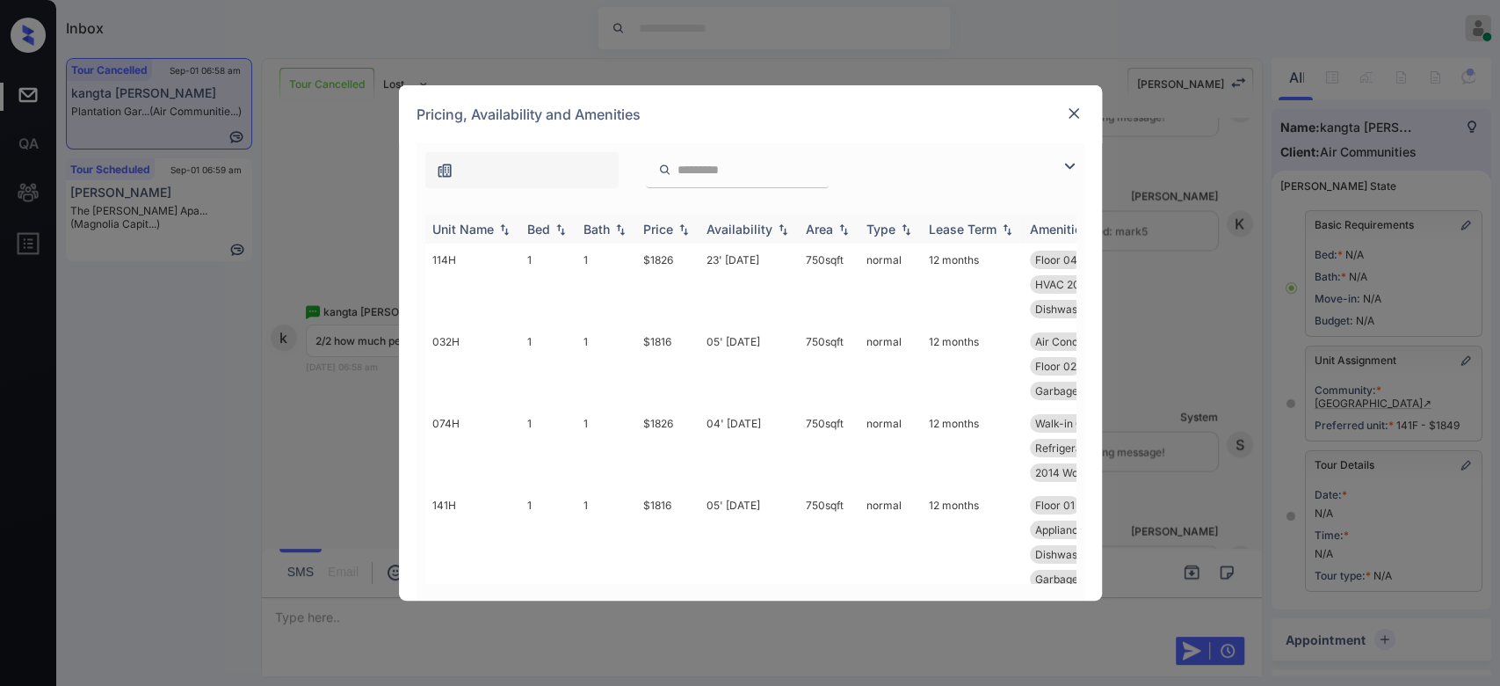
click at [661, 226] on div "Price" at bounding box center [658, 229] width 30 height 15
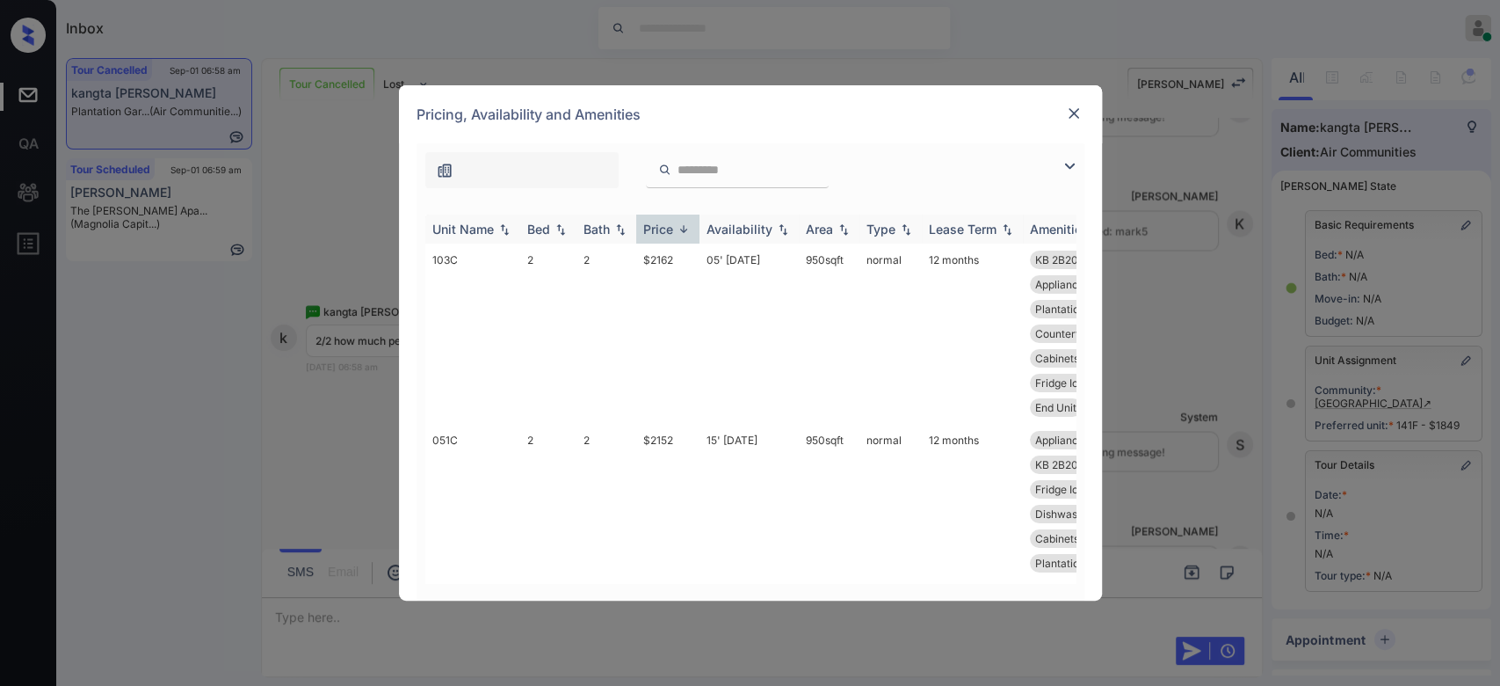
click at [661, 226] on div "Price" at bounding box center [658, 229] width 30 height 15
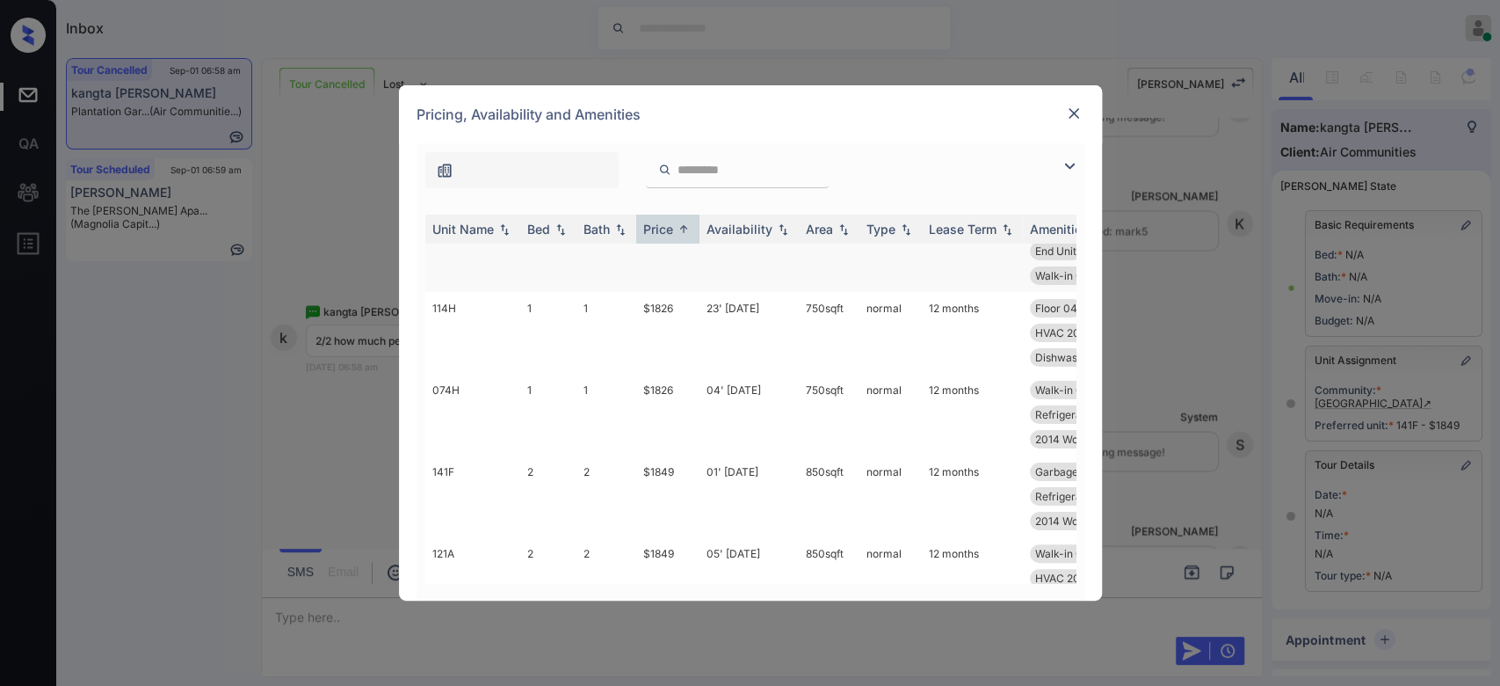
scroll to position [245, 0]
click at [1064, 116] on div at bounding box center [1074, 113] width 21 height 21
